Goal: Transaction & Acquisition: Download file/media

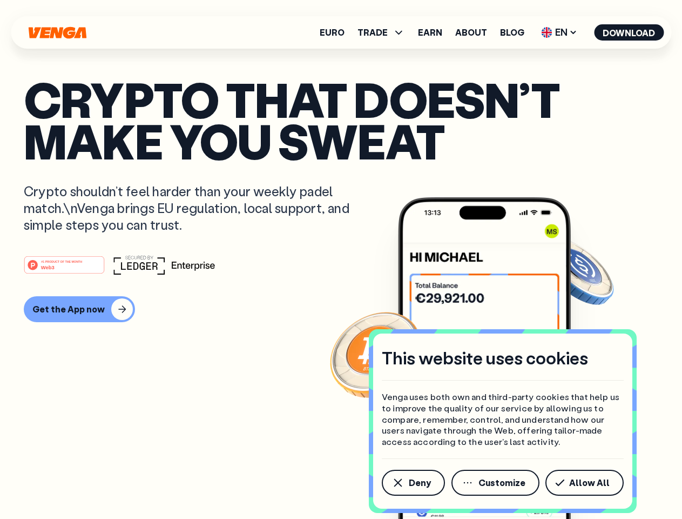
click at [341, 259] on div "#1 PRODUCT OF THE MONTH Web3" at bounding box center [341, 264] width 635 height 19
click at [413, 482] on span "Deny" at bounding box center [420, 482] width 22 height 9
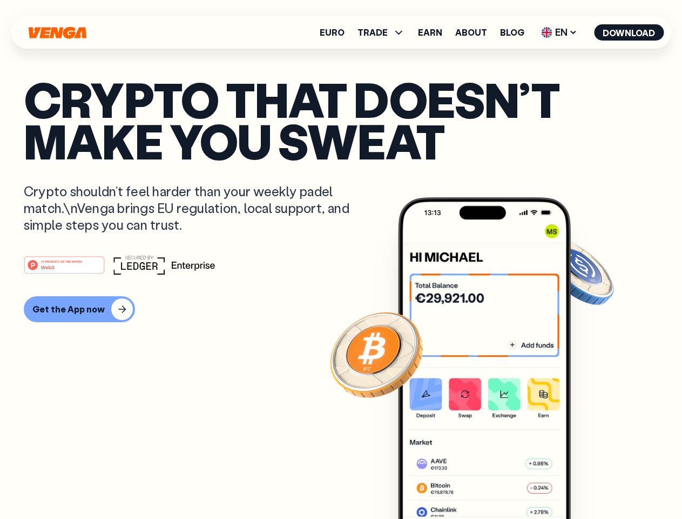
click at [496, 482] on img at bounding box center [484, 378] width 173 height 362
click at [587, 482] on article "Crypto that doesn’t make you sweat Crypto shouldn’t feel harder than your weekl…" at bounding box center [341, 280] width 635 height 405
click at [385, 32] on span "TRADE" at bounding box center [373, 32] width 30 height 9
click at [560, 32] on span "EN" at bounding box center [559, 32] width 44 height 17
click at [629, 32] on button "Download" at bounding box center [629, 32] width 70 height 16
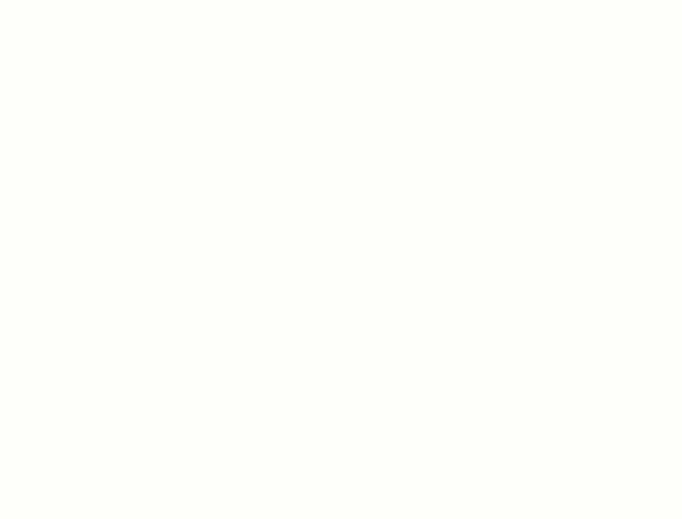
click at [341, 0] on html "This website uses cookies Venga uses both own and third-party cookies that help…" at bounding box center [341, 0] width 682 height 0
click at [78, 0] on html "This website uses cookies Venga uses both own and third-party cookies that help…" at bounding box center [341, 0] width 682 height 0
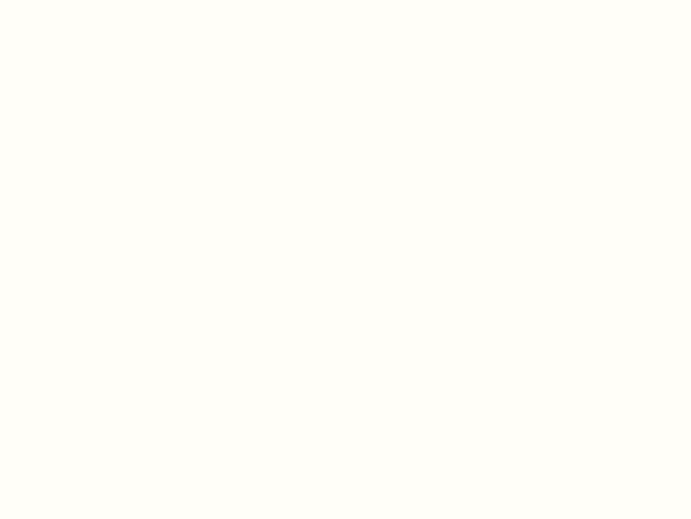
click at [66, 0] on html "This website uses cookies Venga uses both own and third-party cookies that help…" at bounding box center [345, 0] width 691 height 0
